Goal: Transaction & Acquisition: Purchase product/service

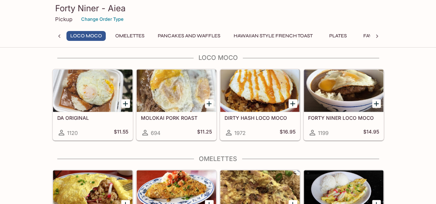
click at [260, 118] on div "DIRTY HASH LOCO MOCO 1972 $16.95" at bounding box center [259, 125] width 79 height 28
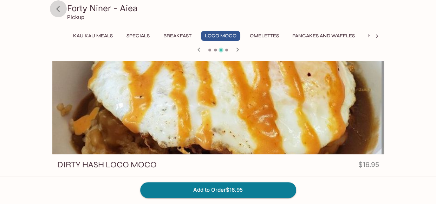
click at [59, 7] on icon at bounding box center [58, 9] width 12 height 12
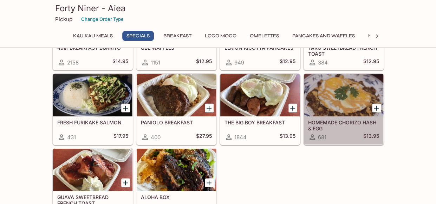
click at [331, 116] on div "HOMEMADE CHORIZO HASH & EGG 681 $13.95" at bounding box center [343, 130] width 79 height 28
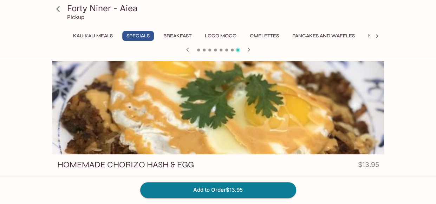
click at [60, 10] on icon at bounding box center [58, 9] width 12 height 12
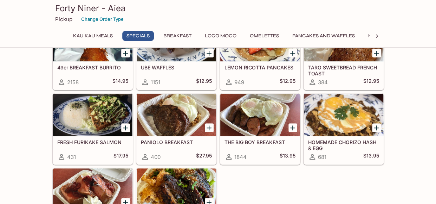
scroll to position [141, 0]
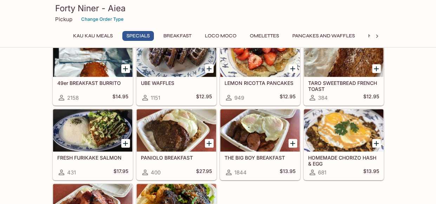
click at [263, 154] on h5 "THE BIG BOY BREAKFAST" at bounding box center [260, 157] width 71 height 6
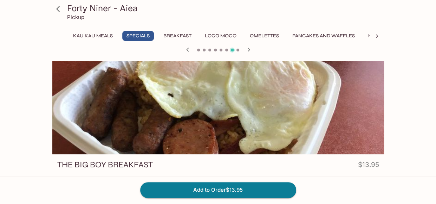
click at [56, 4] on icon at bounding box center [58, 9] width 12 height 12
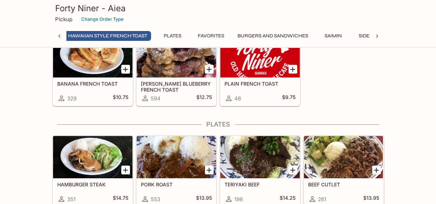
scroll to position [0, 299]
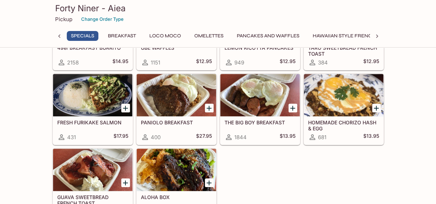
click at [255, 119] on h5 "THE BIG BOY BREAKFAST" at bounding box center [260, 122] width 71 height 6
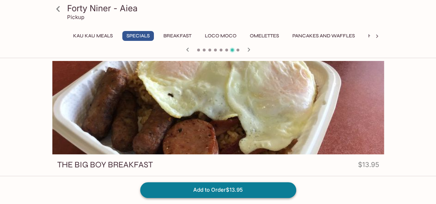
click at [203, 191] on button "Add to Order $13.95" at bounding box center [218, 189] width 156 height 15
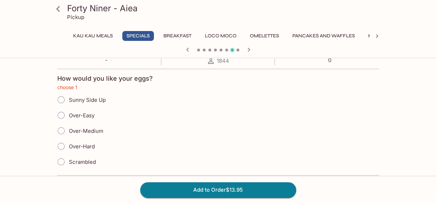
click at [59, 161] on input "Scrambled" at bounding box center [61, 161] width 15 height 15
radio input "true"
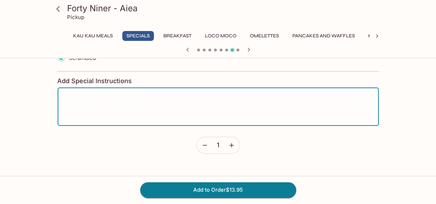
click at [112, 104] on textarea at bounding box center [219, 106] width 312 height 27
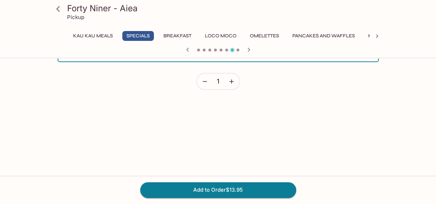
scroll to position [230, 0]
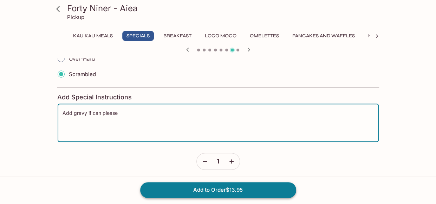
type textarea "Add gravy if can please"
click at [221, 191] on button "Add to Order $13.95" at bounding box center [218, 189] width 156 height 15
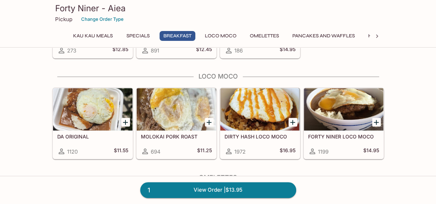
scroll to position [527, 0]
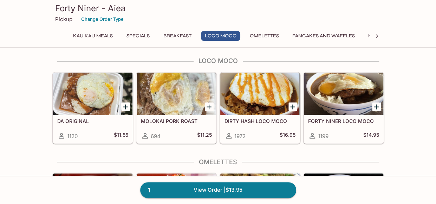
click at [341, 118] on h5 "FORTY NINER LOCO MOCO" at bounding box center [343, 121] width 71 height 6
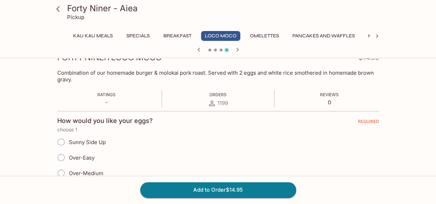
scroll to position [70, 0]
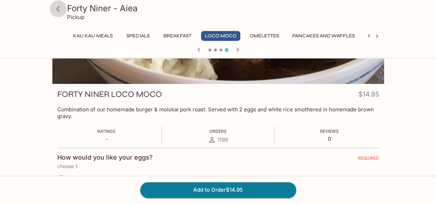
click at [57, 6] on icon at bounding box center [58, 9] width 12 height 12
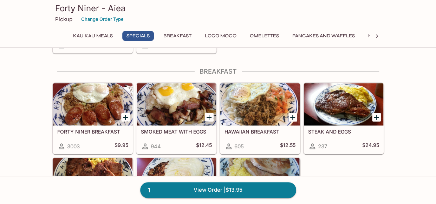
scroll to position [352, 0]
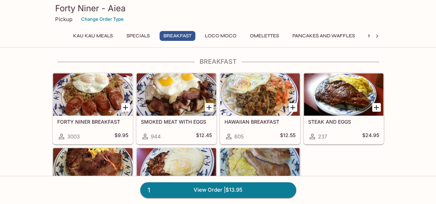
click at [218, 32] on button "Loco Moco" at bounding box center [220, 36] width 39 height 10
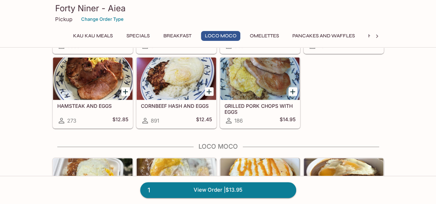
scroll to position [522, 0]
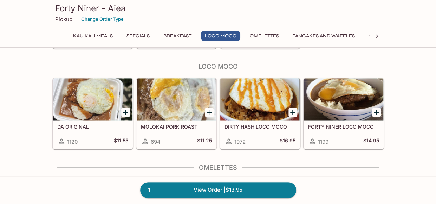
click at [77, 123] on h5 "DA ORIGINAL" at bounding box center [92, 126] width 71 height 6
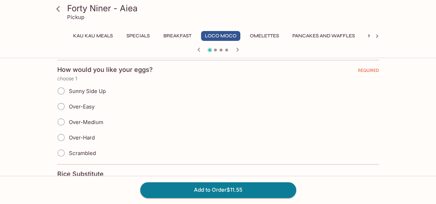
scroll to position [141, 0]
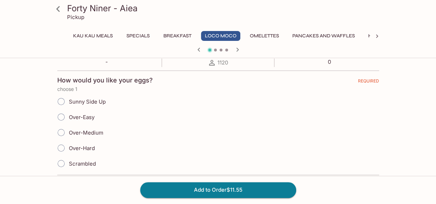
click at [59, 106] on input "Sunny Side Up" at bounding box center [61, 101] width 15 height 15
radio input "true"
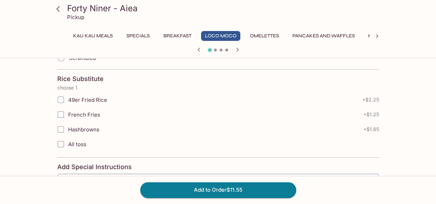
scroll to position [317, 0]
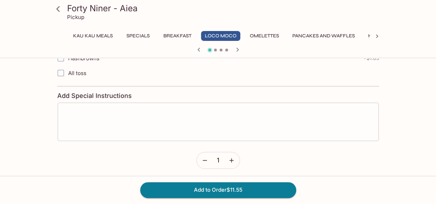
click at [127, 116] on textarea at bounding box center [219, 121] width 312 height 27
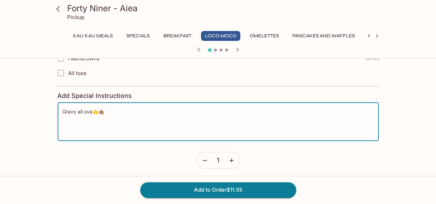
click at [99, 108] on textarea "Gravy all ova🤙🤙🏽" at bounding box center [219, 121] width 312 height 27
type textarea "Gravy all ova🤙🏽"
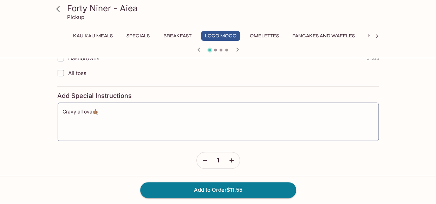
click at [142, 163] on form "How would you like your eggs? REQUIRED choose 1 Sunny Side Up Over-Easy Over-Me…" at bounding box center [218, 31] width 322 height 275
click at [248, 187] on button "Add to Order $11.55" at bounding box center [218, 189] width 156 height 15
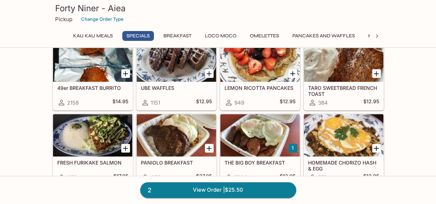
scroll to position [176, 0]
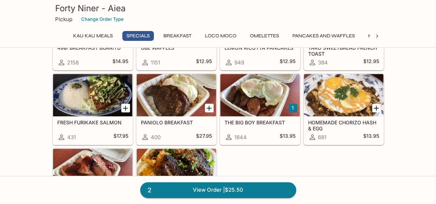
click at [82, 117] on div "FRESH FURIKAKE SALMON 431 $17.95" at bounding box center [92, 130] width 79 height 28
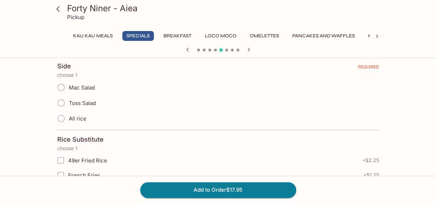
scroll to position [141, 0]
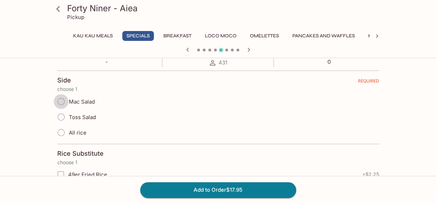
click at [62, 104] on input "Mac Salad" at bounding box center [61, 101] width 15 height 15
radio input "true"
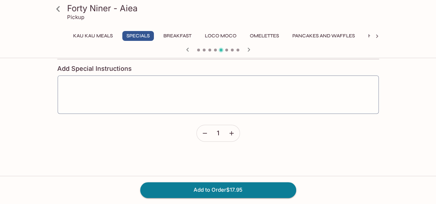
scroll to position [316, 0]
click at [199, 189] on button "Add to Order $17.95" at bounding box center [218, 189] width 156 height 15
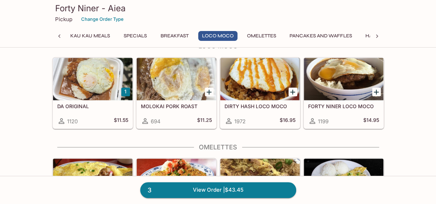
scroll to position [527, 0]
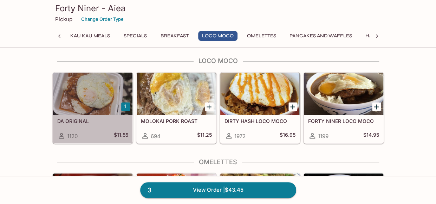
click at [75, 118] on h5 "DA ORIGINAL" at bounding box center [92, 121] width 71 height 6
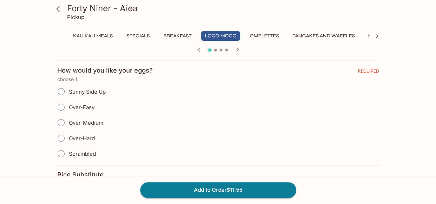
scroll to position [141, 0]
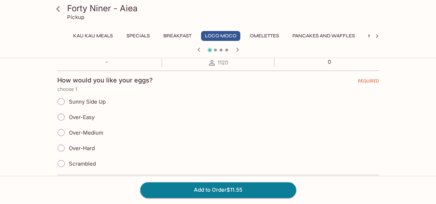
click at [64, 113] on input "Over-Easy" at bounding box center [61, 116] width 15 height 15
radio input "true"
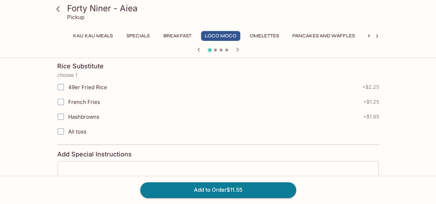
scroll to position [247, 0]
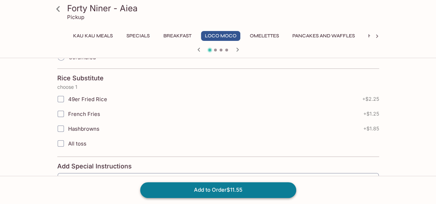
click at [233, 192] on button "Add to Order $11.55" at bounding box center [218, 189] width 156 height 15
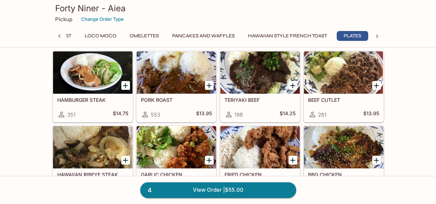
scroll to position [1160, 0]
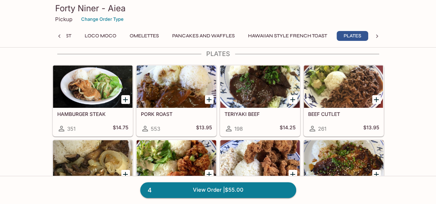
click at [94, 108] on div "HAMBURGER STEAK 351 $14.75" at bounding box center [92, 122] width 79 height 28
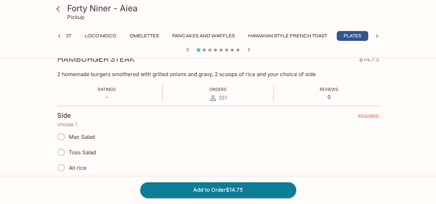
scroll to position [141, 0]
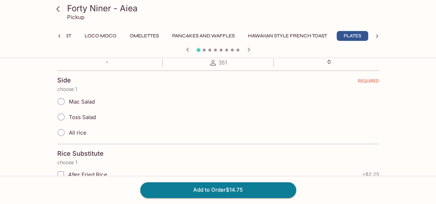
click at [60, 101] on input "Mac Salad" at bounding box center [61, 101] width 15 height 15
radio input "true"
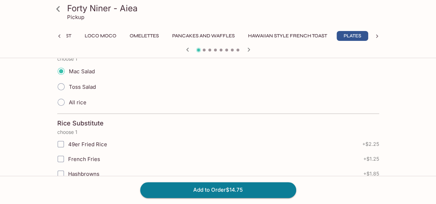
scroll to position [211, 0]
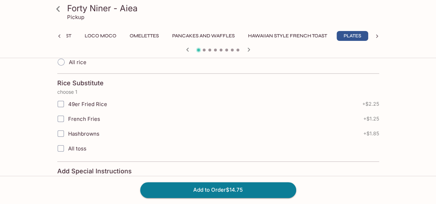
click at [60, 104] on input "49er Fried Rice" at bounding box center [61, 104] width 14 height 14
checkbox input "true"
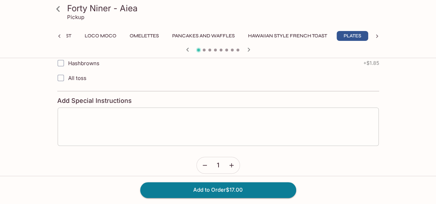
scroll to position [287, 0]
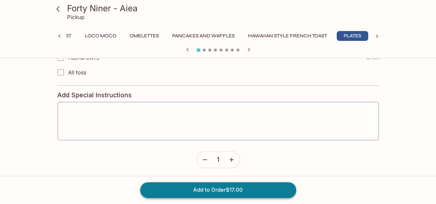
click at [225, 192] on button "Add to Order $17.00" at bounding box center [218, 189] width 156 height 15
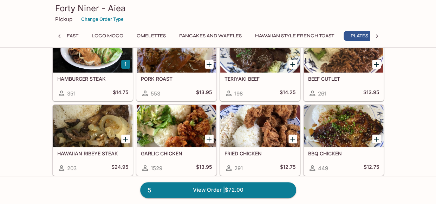
scroll to position [0, 120]
click at [165, 150] on h5 "GARLIC CHICKEN" at bounding box center [176, 153] width 71 height 6
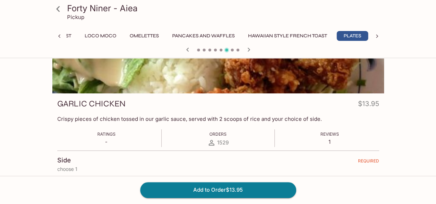
scroll to position [105, 0]
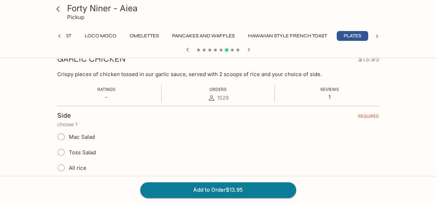
click at [58, 136] on input "Mac Salad" at bounding box center [61, 136] width 15 height 15
radio input "true"
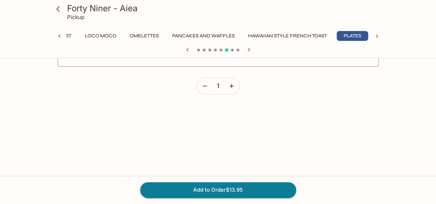
scroll to position [316, 0]
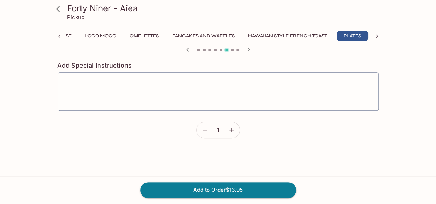
click at [234, 128] on icon "button" at bounding box center [231, 129] width 7 height 7
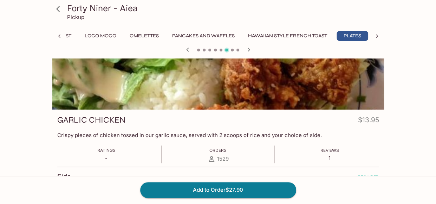
scroll to position [0, 0]
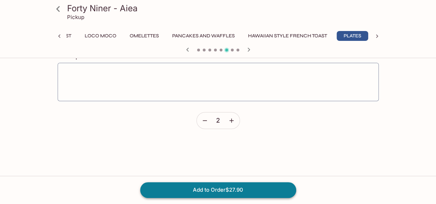
click at [222, 192] on button "Add to Order $27.90" at bounding box center [218, 189] width 156 height 15
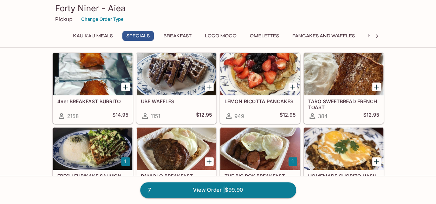
scroll to position [281, 0]
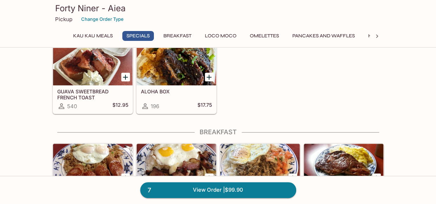
click at [378, 34] on icon at bounding box center [377, 36] width 7 height 7
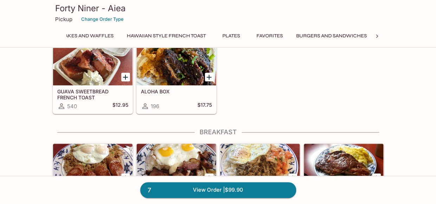
scroll to position [0, 259]
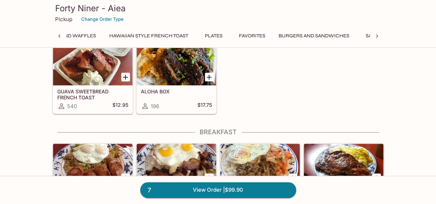
click at [309, 40] on button "Burgers and Sandwiches" at bounding box center [314, 36] width 78 height 10
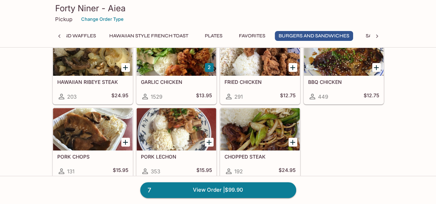
scroll to position [1567, 0]
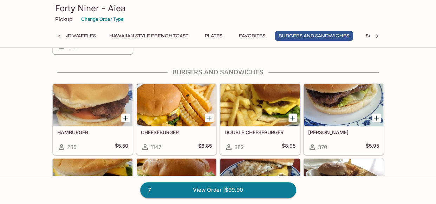
click at [377, 115] on icon "Add TERI BURGER" at bounding box center [376, 117] width 5 height 5
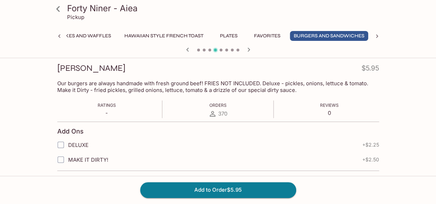
scroll to position [105, 0]
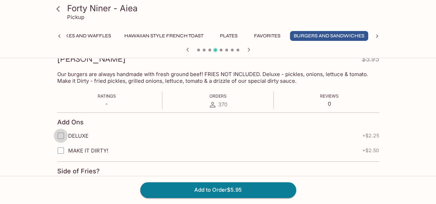
click at [60, 135] on input "DELUXE" at bounding box center [61, 135] width 14 height 14
checkbox input "true"
click at [222, 189] on button "Add to Order $8.20" at bounding box center [218, 189] width 156 height 15
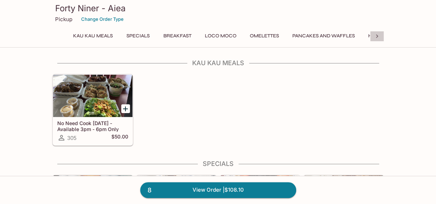
click at [380, 35] on icon at bounding box center [377, 36] width 7 height 7
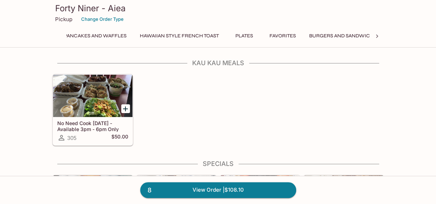
scroll to position [0, 259]
click at [302, 37] on button "Burgers and Sandwiches" at bounding box center [314, 36] width 78 height 10
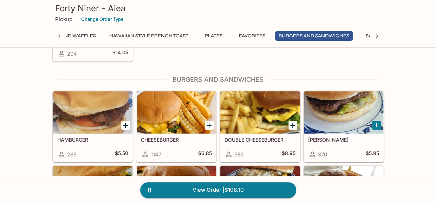
scroll to position [1567, 0]
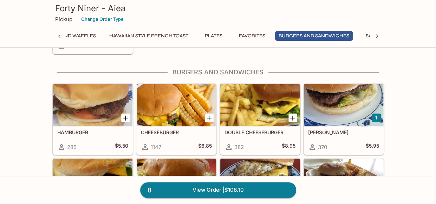
click at [155, 97] on div at bounding box center [176, 105] width 79 height 42
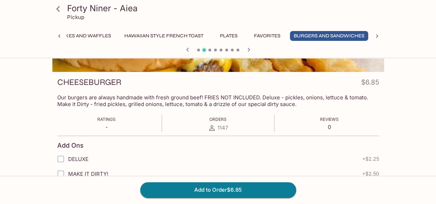
scroll to position [105, 0]
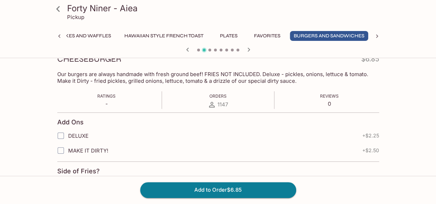
click at [62, 135] on input "DELUXE" at bounding box center [61, 135] width 14 height 14
checkbox input "true"
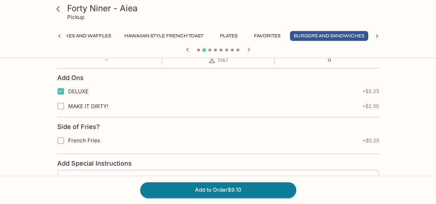
scroll to position [148, 0]
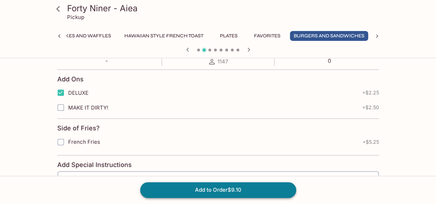
click at [196, 190] on button "Add to Order $9.10" at bounding box center [218, 189] width 156 height 15
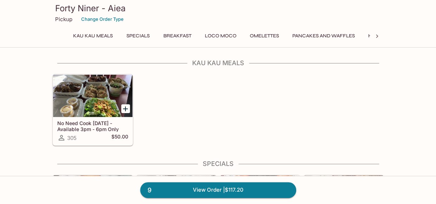
click at [378, 35] on icon at bounding box center [377, 36] width 7 height 7
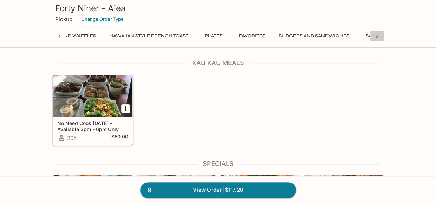
click at [378, 35] on icon at bounding box center [377, 36] width 7 height 7
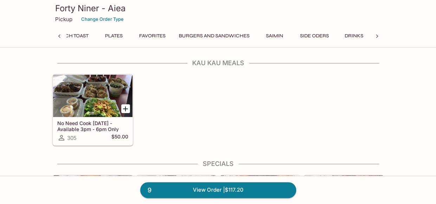
scroll to position [0, 361]
click at [277, 34] on button "Saimin" at bounding box center [275, 36] width 32 height 10
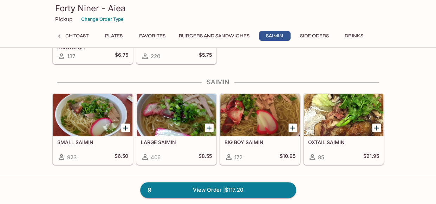
scroll to position [1815, 0]
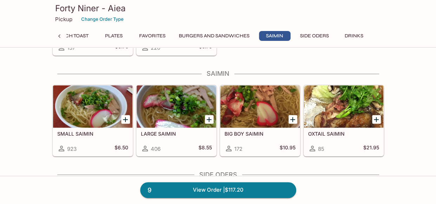
click at [167, 130] on h5 "LARGE SAIMIN" at bounding box center [176, 133] width 71 height 6
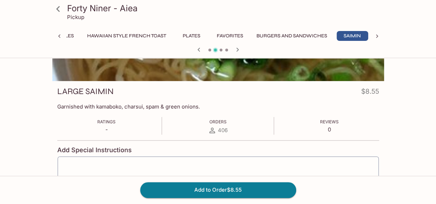
scroll to position [129, 0]
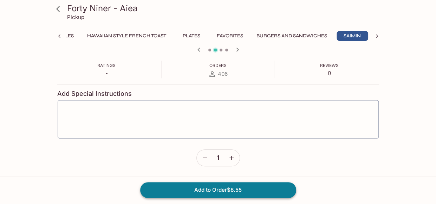
click at [227, 186] on button "Add to Order $8.55" at bounding box center [218, 189] width 156 height 15
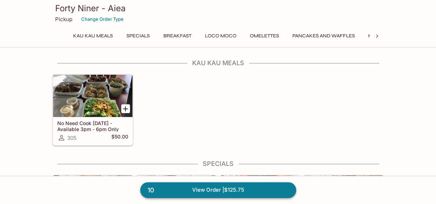
click at [212, 191] on link "10 View Order | $125.75" at bounding box center [218, 189] width 156 height 15
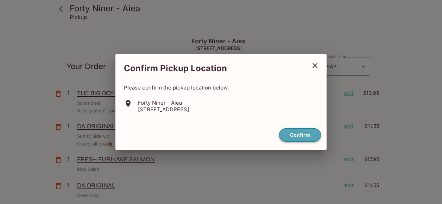
click at [291, 131] on button "Confirm" at bounding box center [300, 135] width 42 height 14
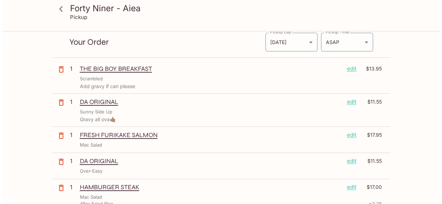
scroll to position [35, 0]
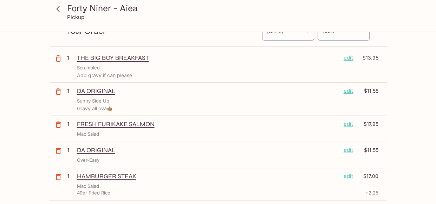
click at [347, 92] on p "edit" at bounding box center [348, 91] width 9 height 8
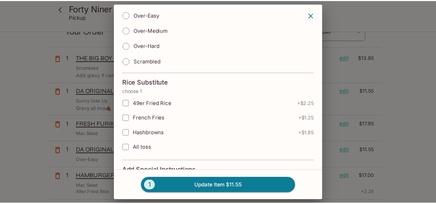
scroll to position [197, 0]
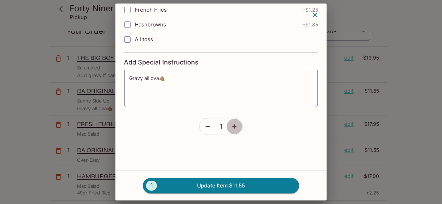
click at [232, 124] on icon "button" at bounding box center [234, 126] width 4 height 4
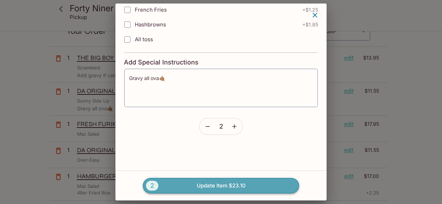
click at [207, 183] on button "2 Update Item $23.10" at bounding box center [221, 185] width 156 height 15
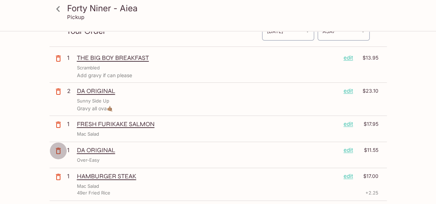
click at [58, 150] on icon "button" at bounding box center [58, 150] width 8 height 8
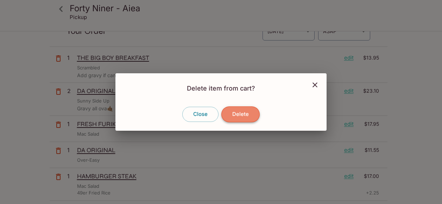
click at [241, 114] on button "Delete" at bounding box center [240, 113] width 38 height 15
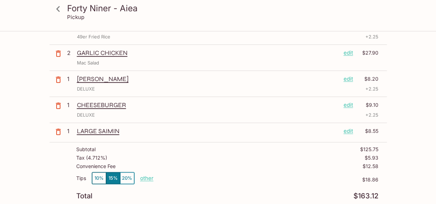
scroll to position [176, 0]
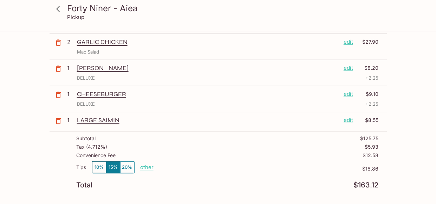
click at [148, 164] on p "other" at bounding box center [146, 166] width 13 height 7
type input "0.00"
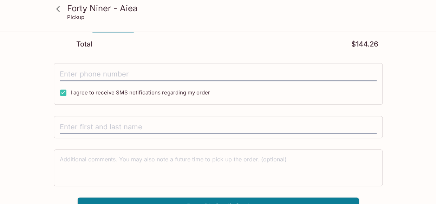
scroll to position [324, 0]
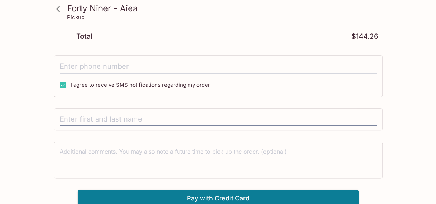
drag, startPoint x: 62, startPoint y: 81, endPoint x: 67, endPoint y: 83, distance: 6.3
click at [62, 81] on input "I agree to receive SMS notifications regarding my order" at bounding box center [63, 85] width 14 height 14
checkbox input "false"
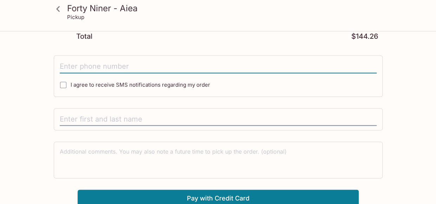
click at [81, 66] on input "tel" at bounding box center [218, 66] width 317 height 13
type input "[PHONE_NUMBER]"
click at [191, 190] on button "Pay with Credit Card" at bounding box center [218, 198] width 281 height 18
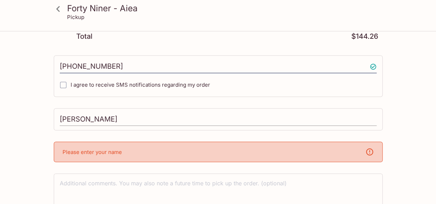
click at [117, 121] on input "[PERSON_NAME]" at bounding box center [218, 119] width 317 height 13
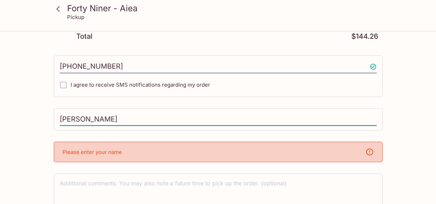
type input "[PERSON_NAME]"
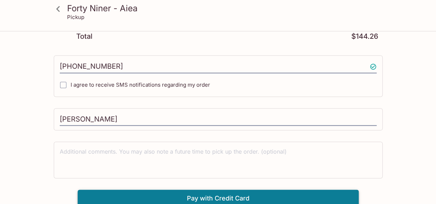
click at [189, 197] on button "Pay with Credit Card" at bounding box center [218, 198] width 281 height 18
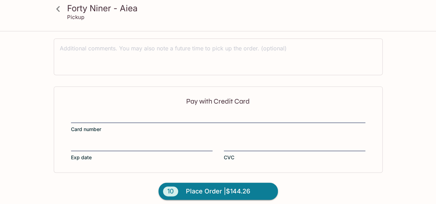
scroll to position [430, 0]
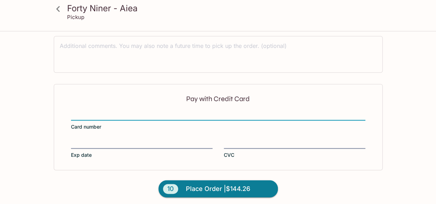
click at [306, 87] on div "Pay with Credit Card Card number Exp date CVC" at bounding box center [218, 127] width 329 height 86
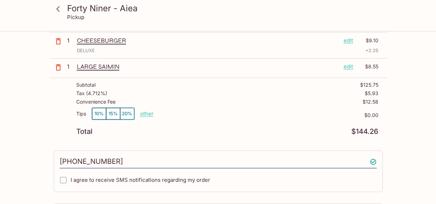
scroll to position [219, 0]
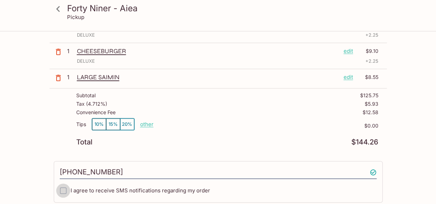
drag, startPoint x: 65, startPoint y: 187, endPoint x: 96, endPoint y: 181, distance: 31.8
click at [64, 187] on input "I agree to receive SMS notifications regarding my order" at bounding box center [63, 190] width 14 height 14
checkbox input "true"
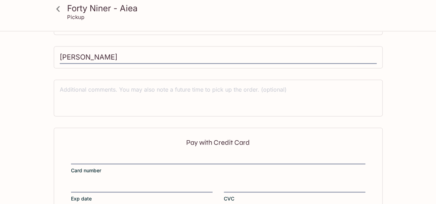
scroll to position [430, 0]
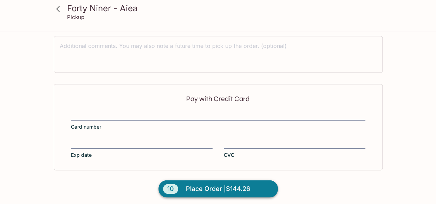
click at [207, 185] on span "Place Order | $144.26" at bounding box center [218, 188] width 64 height 11
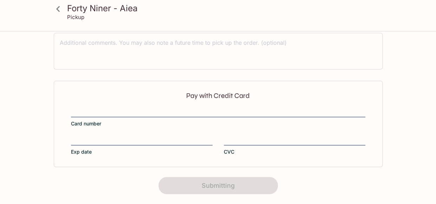
scroll to position [203, 0]
